Goal: Information Seeking & Learning: Find specific fact

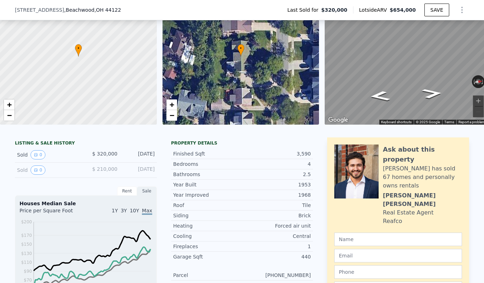
scroll to position [54, 0]
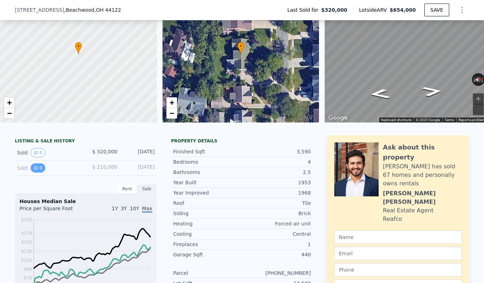
click at [42, 168] on button "0" at bounding box center [38, 167] width 15 height 9
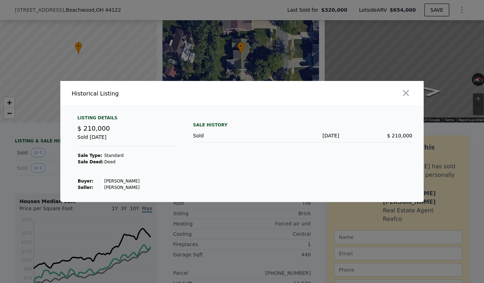
click at [216, 162] on div "Sale History Sold [DATE] $ 210,000" at bounding box center [303, 153] width 220 height 76
click at [134, 179] on td "[PERSON_NAME]" at bounding box center [122, 181] width 36 height 6
click at [134, 188] on td "[PERSON_NAME]" at bounding box center [122, 187] width 36 height 6
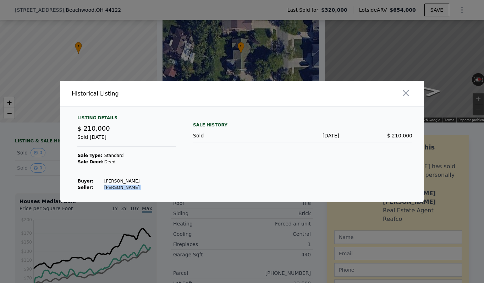
click at [134, 188] on td "[PERSON_NAME]" at bounding box center [122, 187] width 36 height 6
copy td "[PERSON_NAME]"
click at [231, 25] on div at bounding box center [242, 141] width 484 height 283
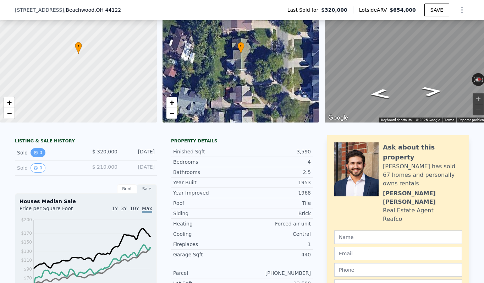
click at [42, 151] on button "0" at bounding box center [38, 152] width 15 height 9
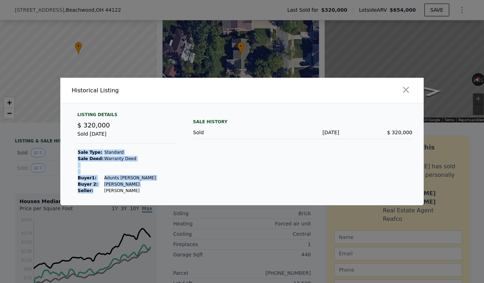
drag, startPoint x: 142, startPoint y: 189, endPoint x: 96, endPoint y: 192, distance: 46.3
click at [96, 192] on div "Listing Details $ 320,000 Sold [DATE] Sale Type: Standard Sale Deed: Warranty D…" at bounding box center [127, 153] width 110 height 82
copy tbody "Sale Type: Standard Sale Deed: Warranty Deed Buyer 1 : Adunts [PERSON_NAME] 2: …"
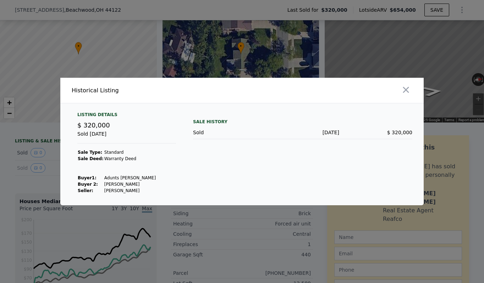
click at [108, 190] on td "[PERSON_NAME]" at bounding box center [130, 191] width 52 height 6
copy td "[PERSON_NAME]"
click at [151, 165] on div "Listing Details $ 320,000 Sold [DATE] Sale Type: Standard Sale Deed: Warranty D…" at bounding box center [127, 153] width 110 height 82
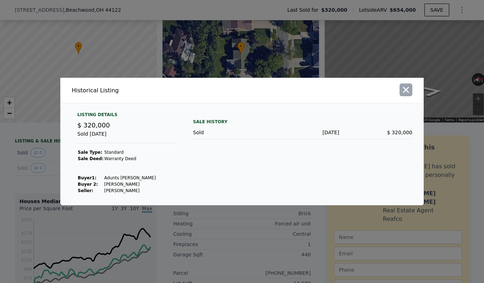
click at [404, 89] on icon "button" at bounding box center [406, 90] width 10 height 10
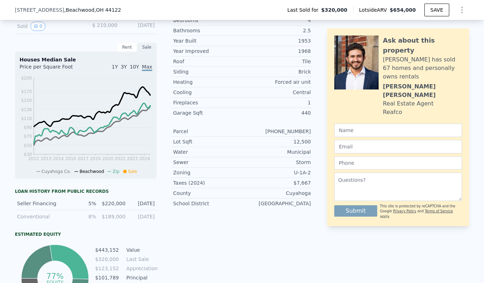
scroll to position [201, 0]
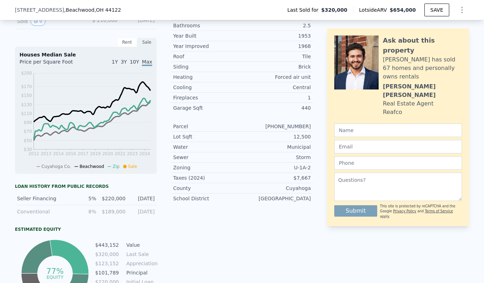
click at [114, 25] on div "$ 210,000" at bounding box center [102, 21] width 32 height 9
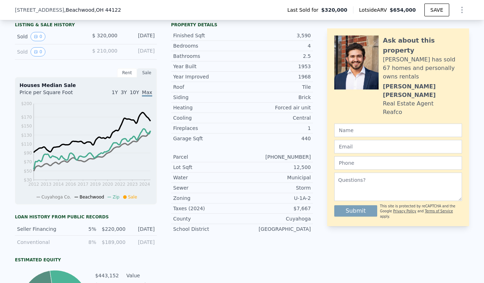
scroll to position [169, 0]
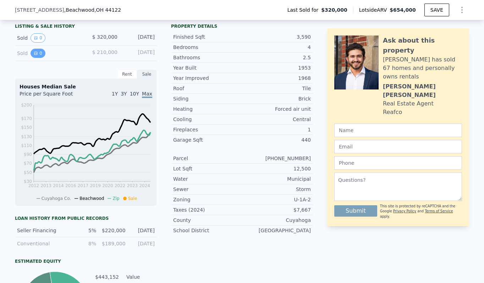
click at [37, 50] on button "0" at bounding box center [38, 53] width 15 height 9
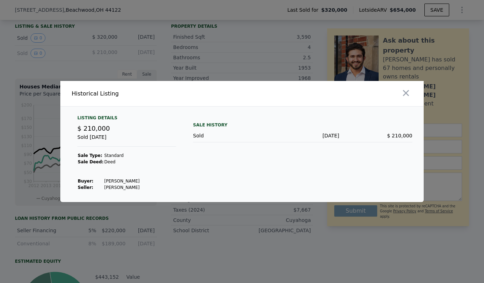
click at [110, 130] on div "$ 210,000" at bounding box center [126, 129] width 99 height 10
click at [104, 172] on td at bounding box center [122, 175] width 36 height 6
